Goal: Browse casually: Explore the website without a specific task or goal

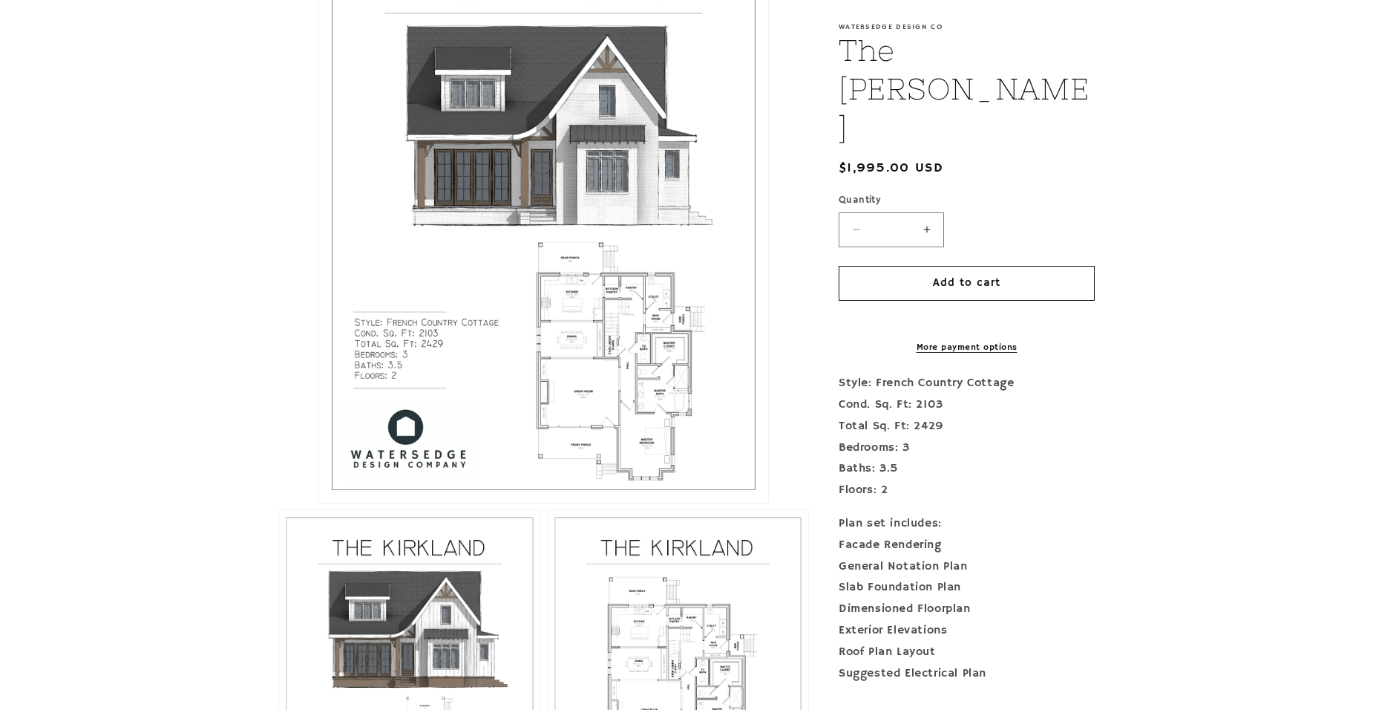
scroll to position [445, 0]
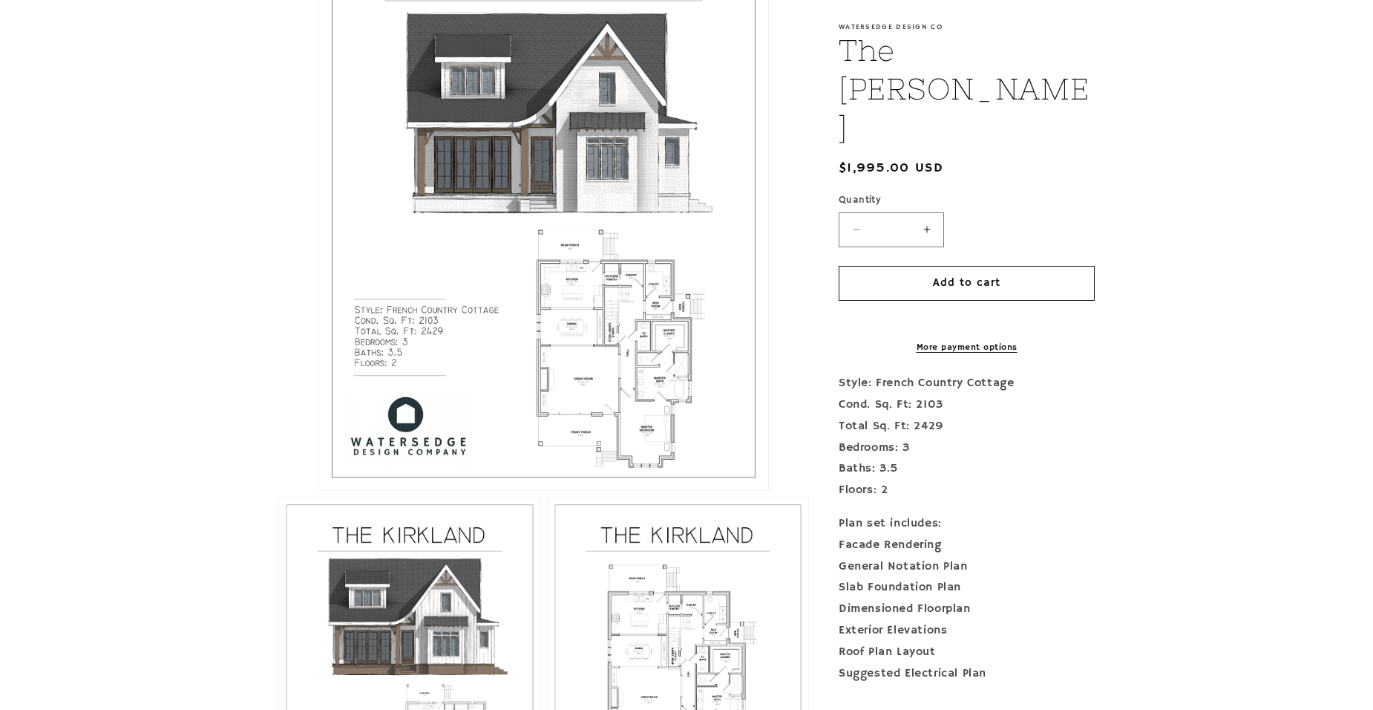
click at [319, 490] on button "Open media 1 in modal" at bounding box center [319, 490] width 0 height 0
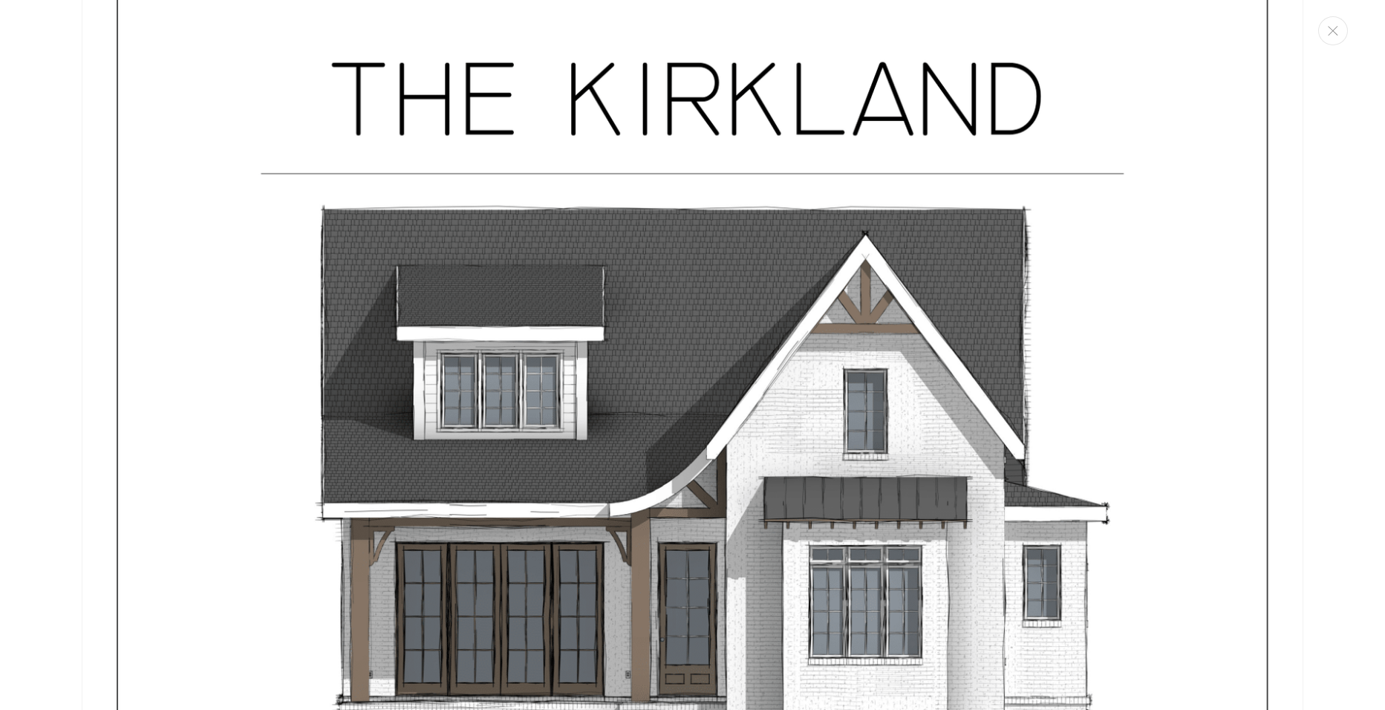
scroll to position [0, 0]
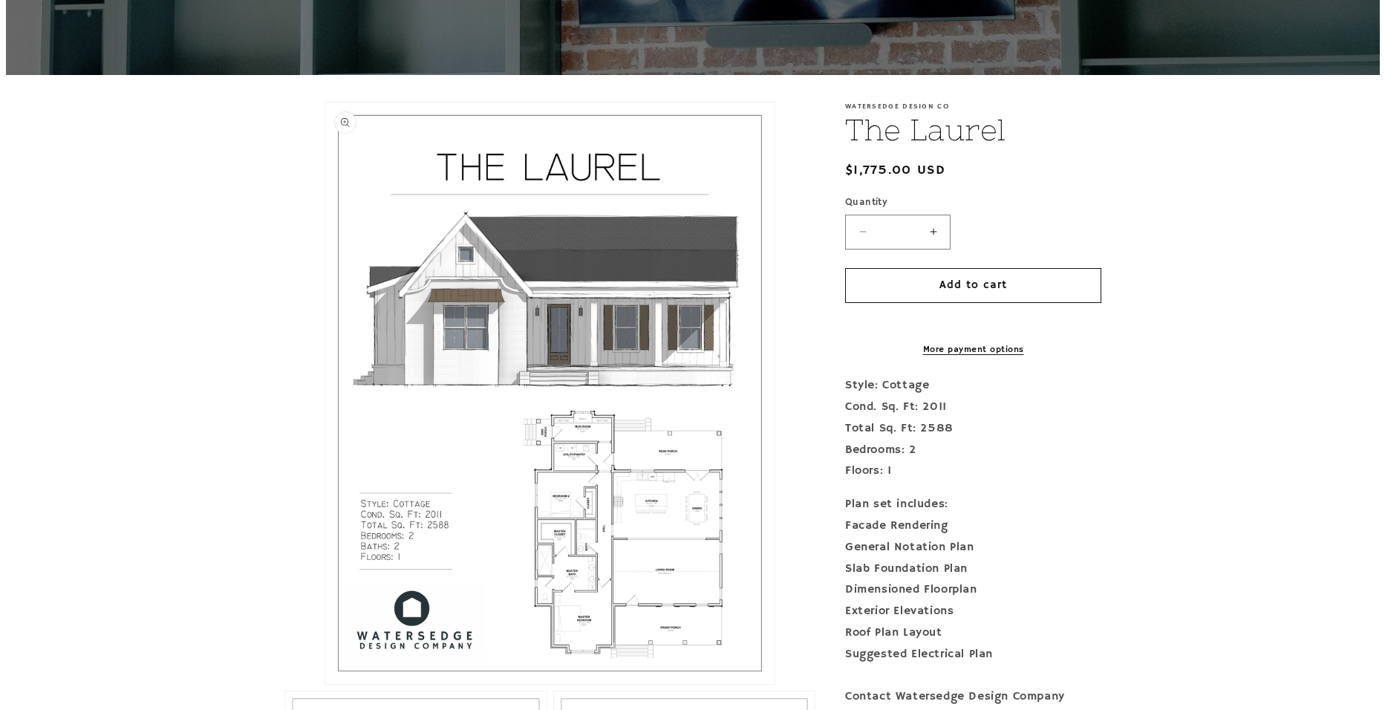
scroll to position [371, 0]
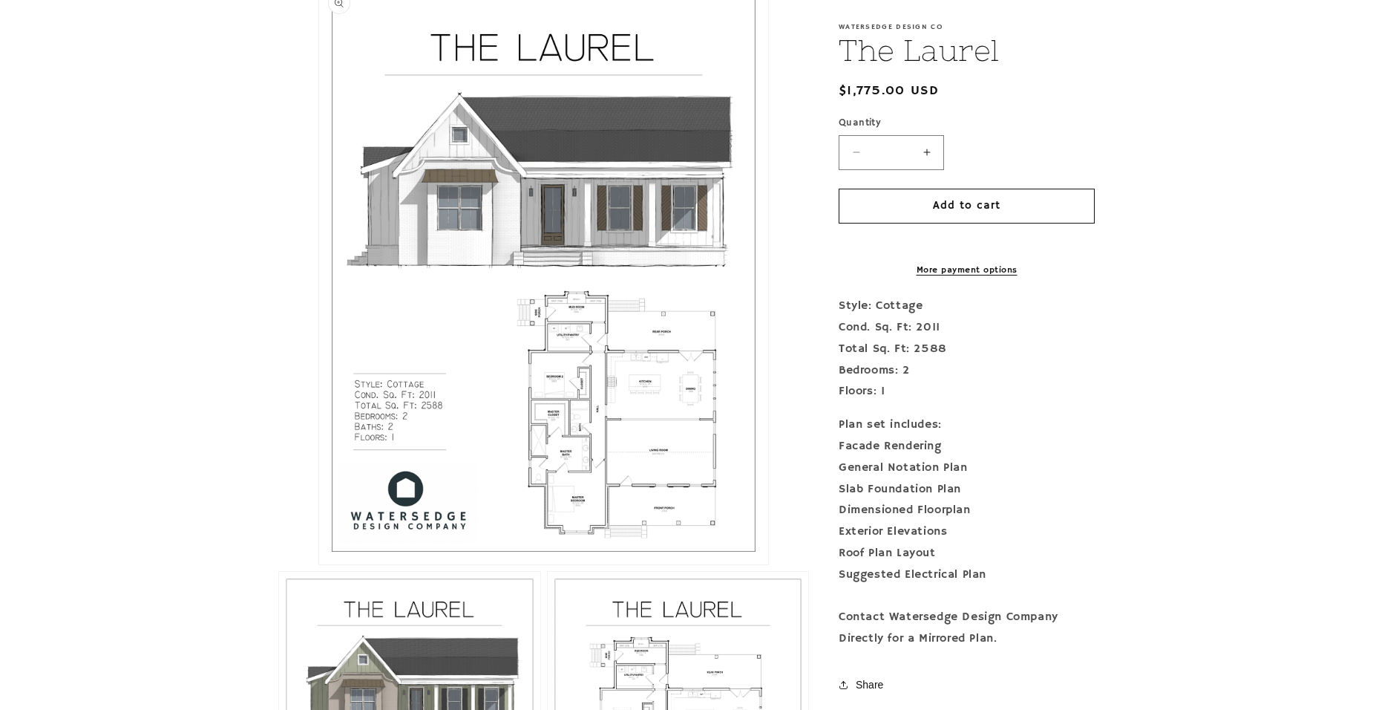
click at [319, 564] on button "Open media 1 in modal" at bounding box center [319, 564] width 0 height 0
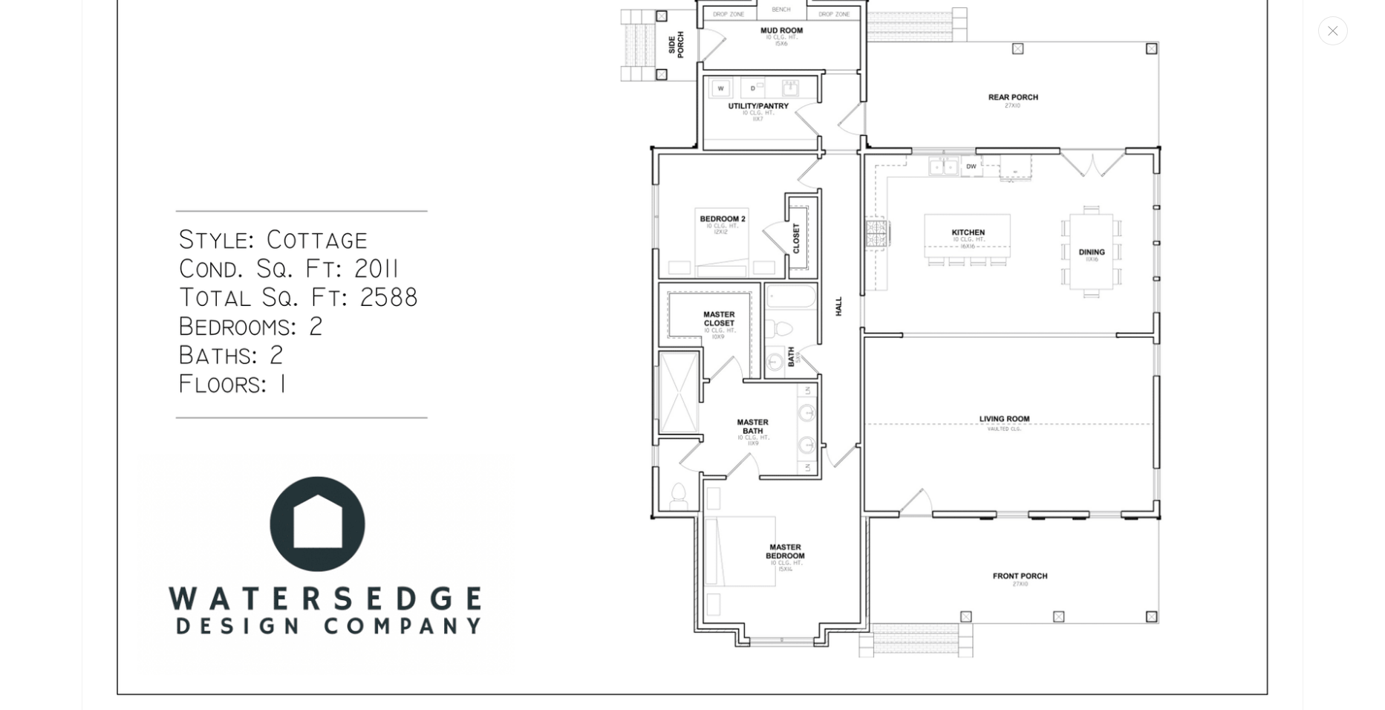
scroll to position [832, 0]
